Goal: Task Accomplishment & Management: Complete application form

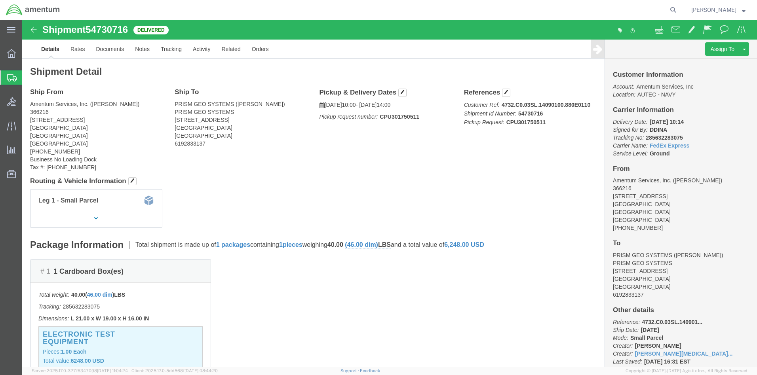
click at [0, 0] on span "Create Shipment" at bounding box center [0, 0] width 0 height 0
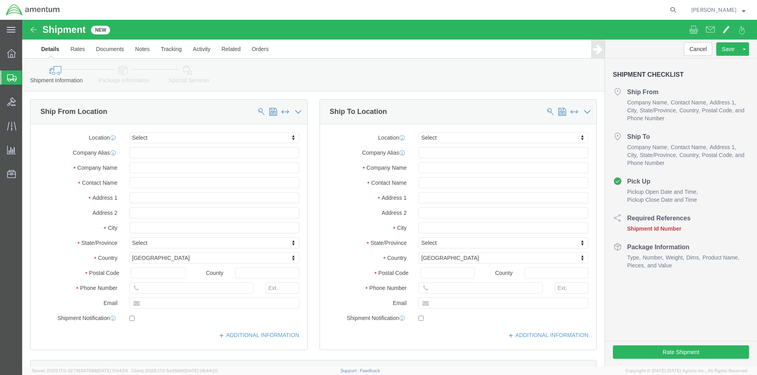
select select
click input "text"
type input "[PERSON_NAME]"
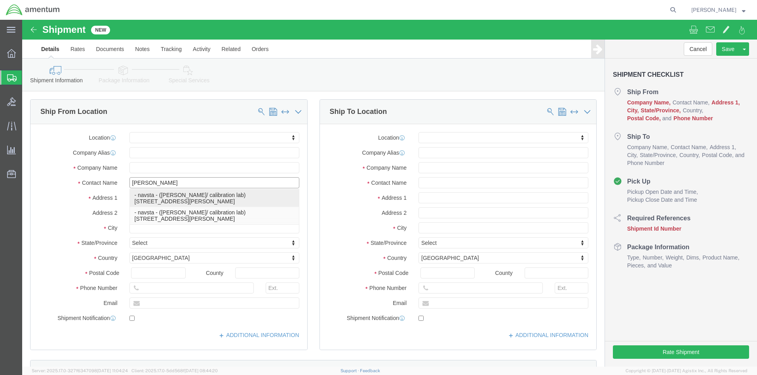
click p "- navsta - ([PERSON_NAME]/ calibration lab) [STREET_ADDRESS][PERSON_NAME]"
select select "RI"
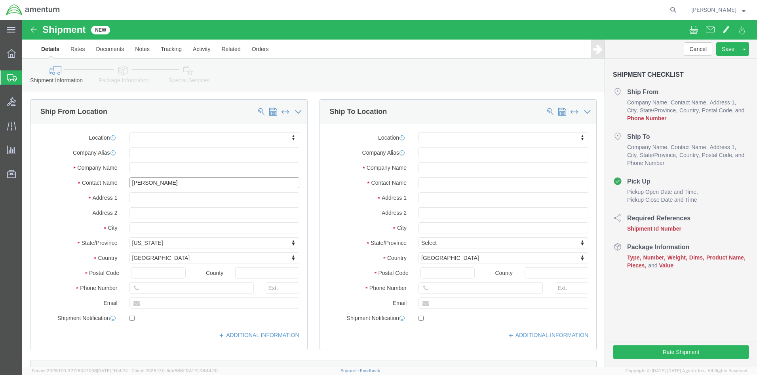
type input "[PERSON_NAME]/ calibration lab"
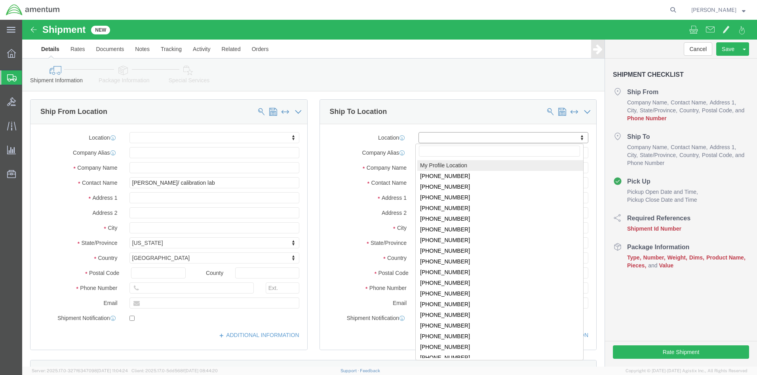
click body "Shipment New Details Rates Documents Notes Tracking Activity Related Orders Can…"
select select "53952"
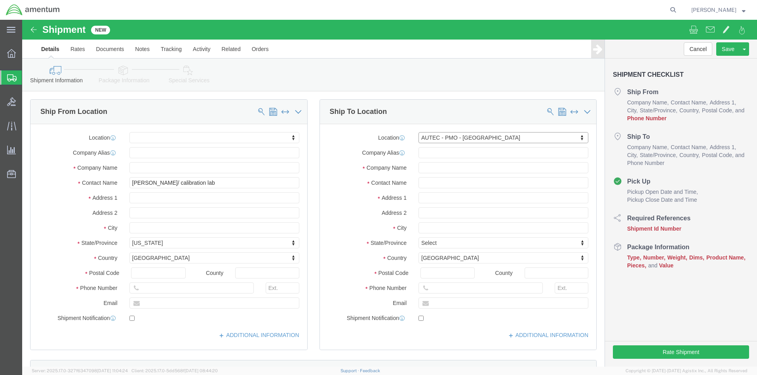
select select "FL"
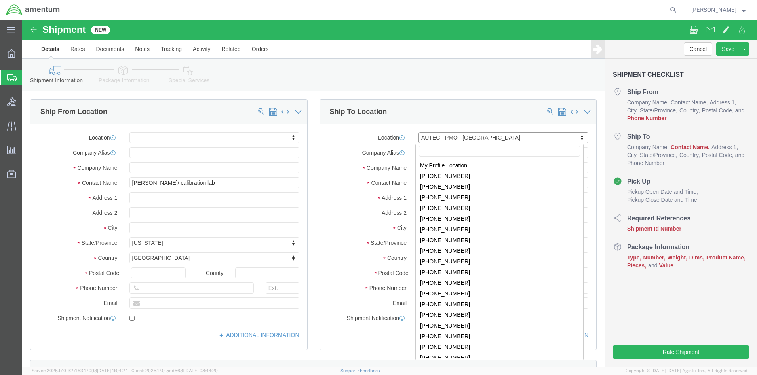
click body "Shipment New Details Rates Documents Notes Tracking Activity Related Orders Can…"
select select "53953"
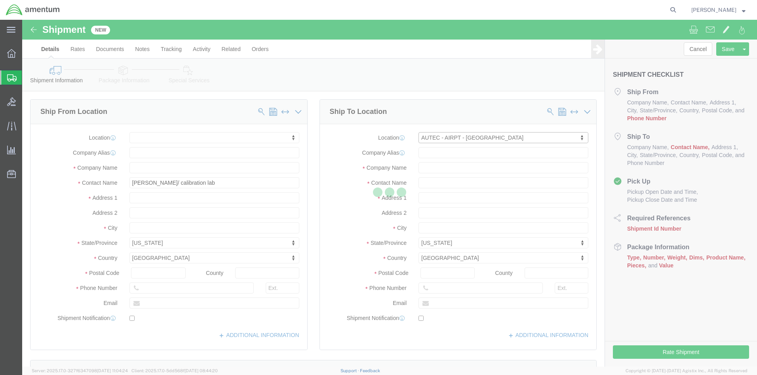
select select "FL"
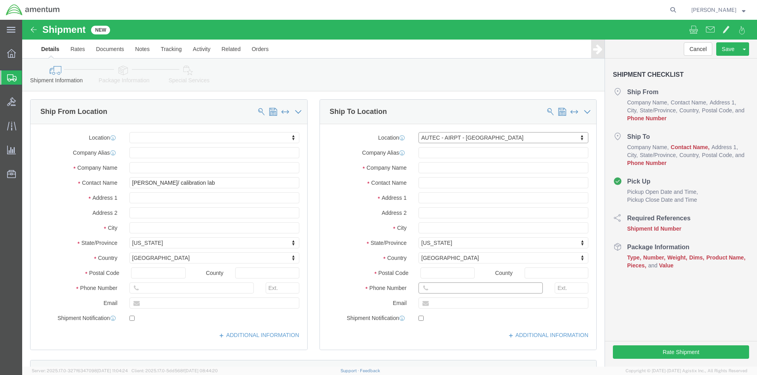
click input "text"
type input "5616712711"
click input "text"
paste input "[PHONE_NUMBER]"
type input "[PHONE_NUMBER]"
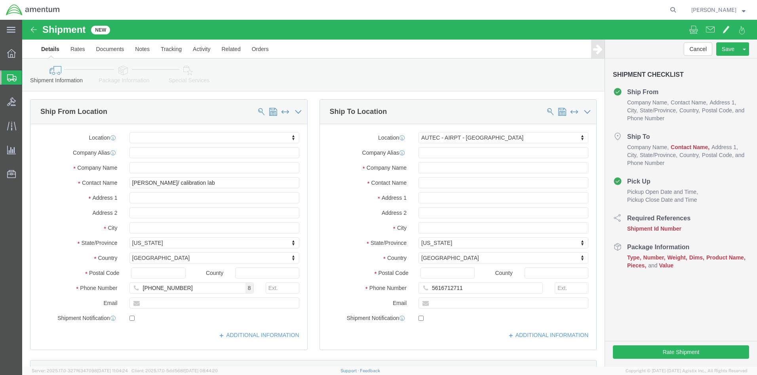
click div "[DATE] 12:00 PM"
click div "References Add reference"
click input "text"
click button "Add reference"
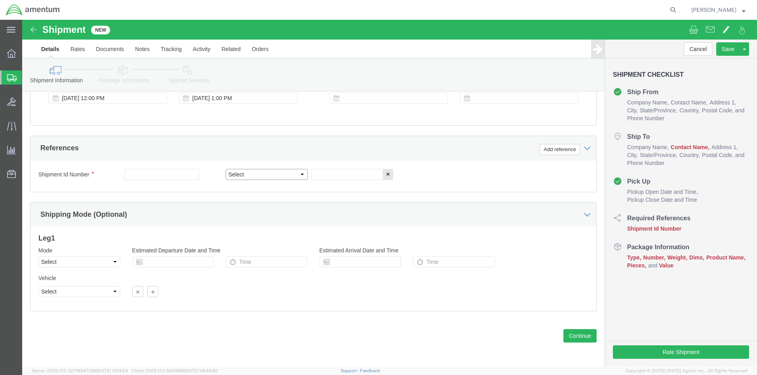
select select "CUSTREF"
paste input "4732.C0.03SL.14090100.880E0110"
type input "4732.C0.03SL.14090100.880E0110"
paste input "4732.C0.03SL.14090100.880E0110"
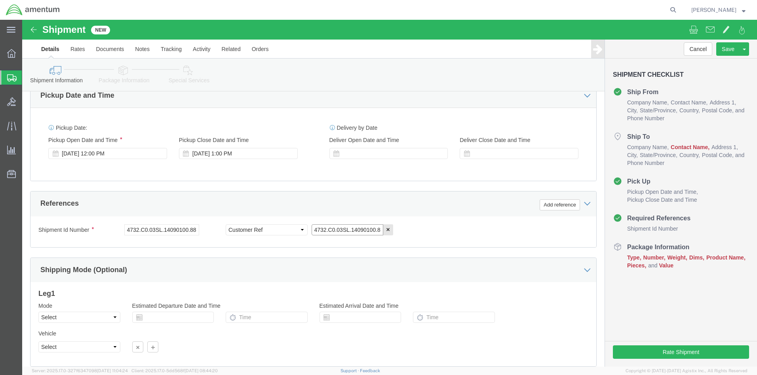
scroll to position [0, 0]
type input "4732.C0.03SL.14090100.880E0110"
click input "checkbox"
checkbox input "true"
click input "text"
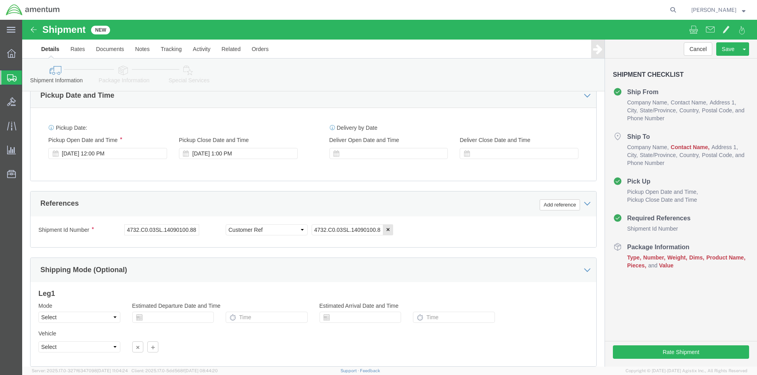
scroll to position [79, 0]
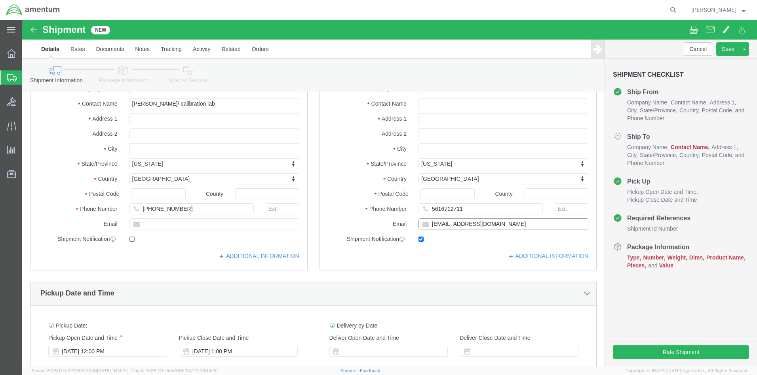
type input "[EMAIL_ADDRESS][DOMAIN_NAME]"
click button "Continue"
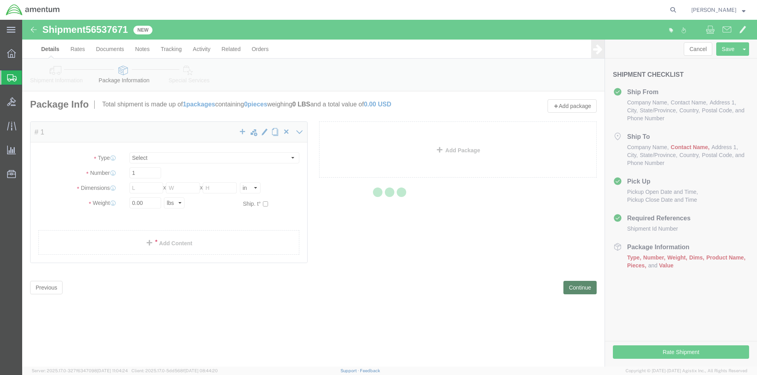
select select "CBOX"
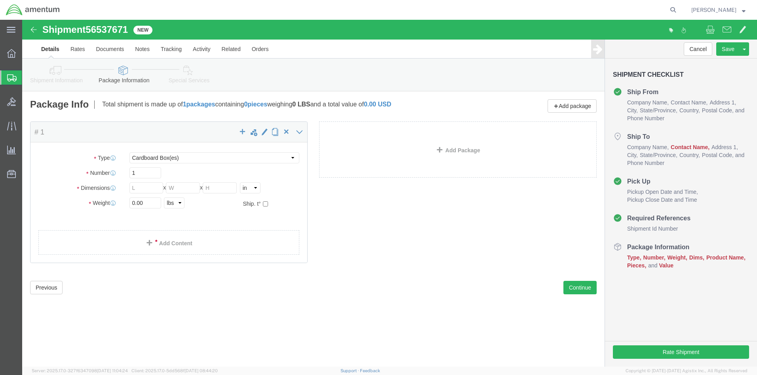
click div "Package Type Select BCK Boxes Bale(s) Basket(s) Bolt(s) Bottle(s) Buckets Bulk …"
click input "text"
type input "24"
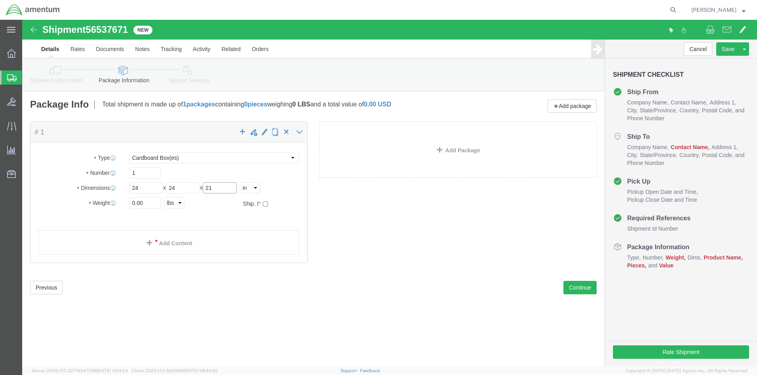
type input "21"
type input "40"
click link "Add Content"
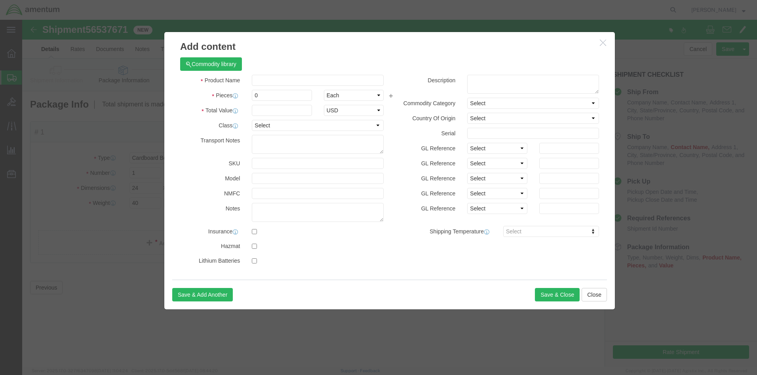
click div "Commodity library"
click input "text"
type input "electronic test equipment"
click input "0"
type input "1"
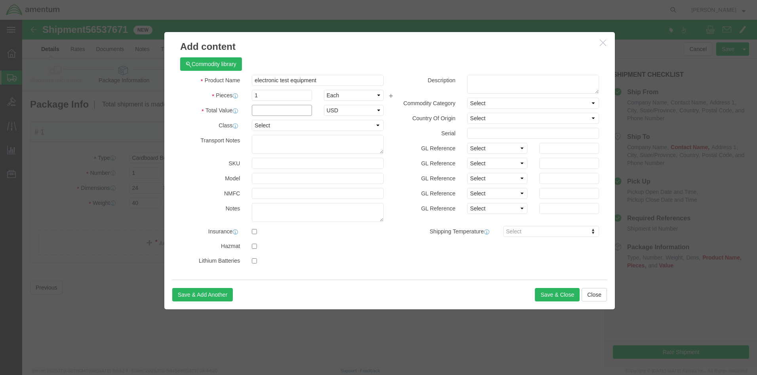
click input "text"
type input "5000"
select select "175"
click button "Save & Close"
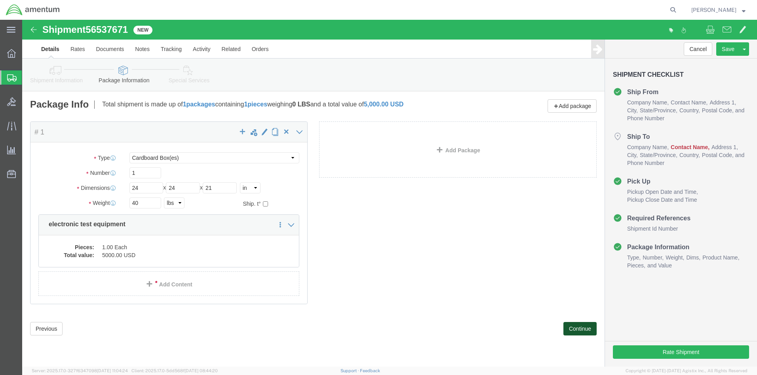
click button "Continue"
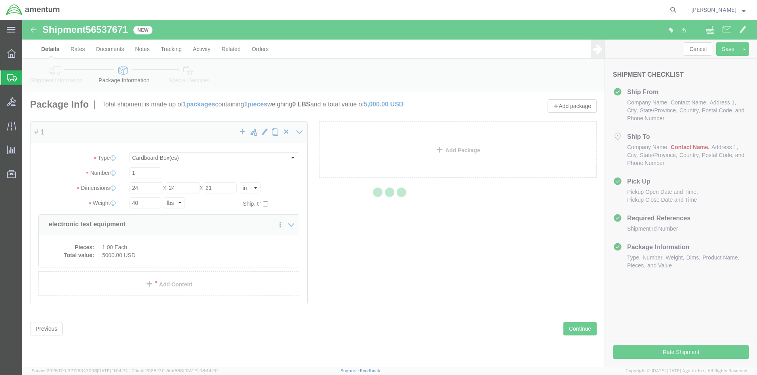
select select
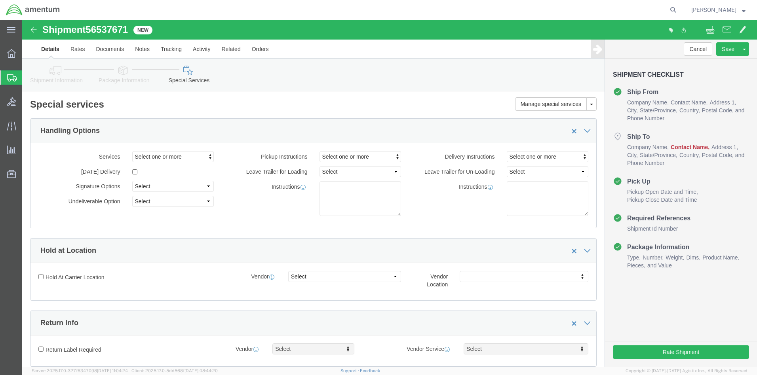
click span "Contact Name"
click link "Shipment Information"
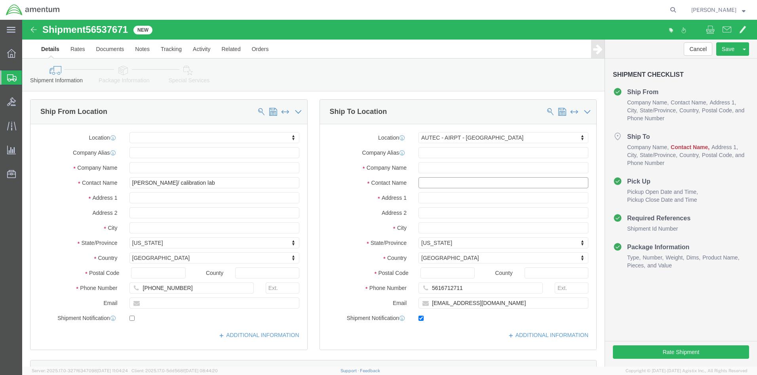
click input "text"
type input "[PERSON_NAME]"
click button "Save"
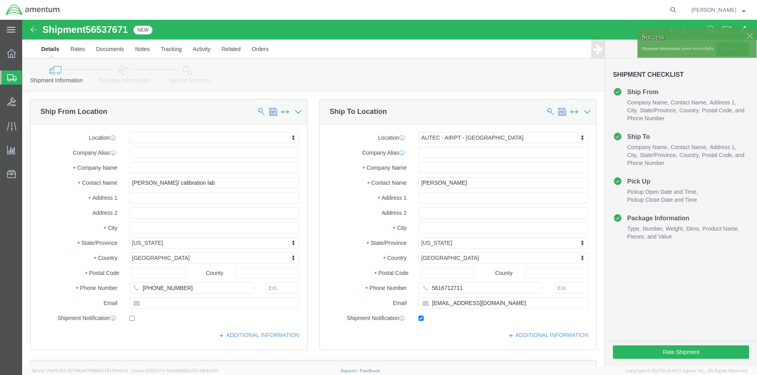
click div
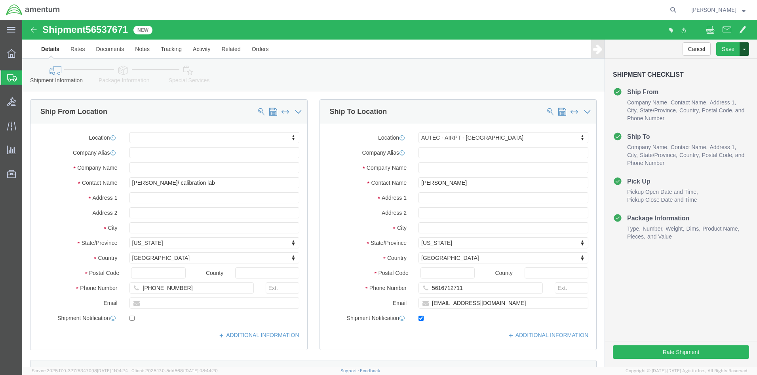
click span
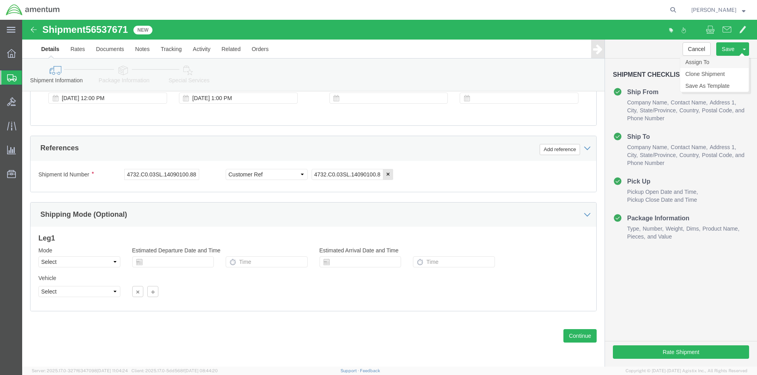
click link "Assign To"
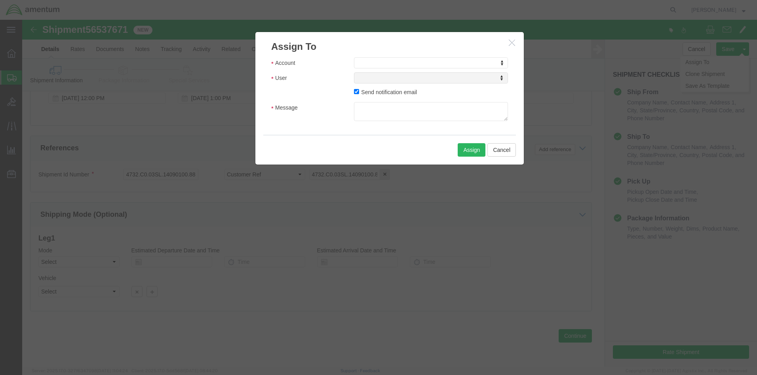
click body "Shipment 56537671 New Details Rates Documents Notes Tracking Activity Related O…"
select select "101678"
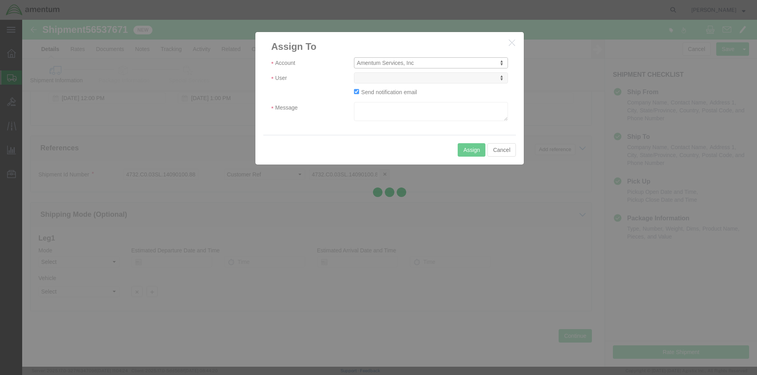
select select
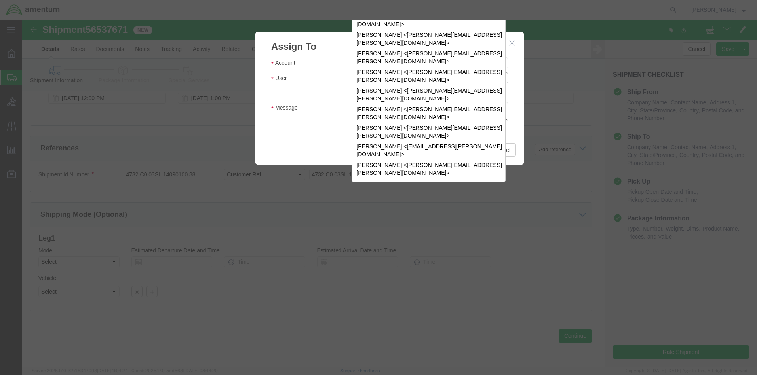
click body "Shipment 56537671 New Details Rates Documents Notes Tracking Activity Related O…"
type input "tm"
